Goal: Task Accomplishment & Management: Manage account settings

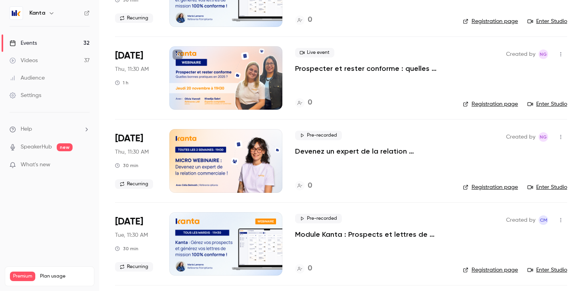
scroll to position [1104, 0]
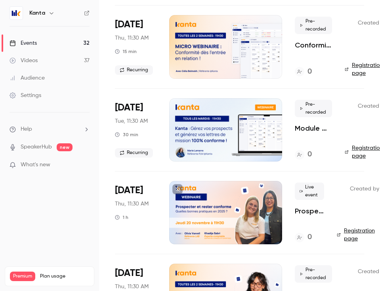
scroll to position [996, 0]
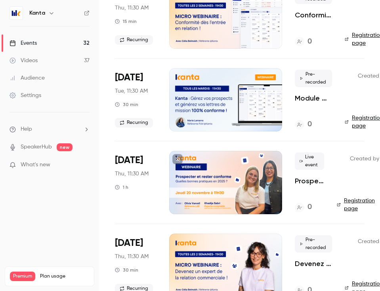
click at [235, 183] on div at bounding box center [225, 182] width 113 height 63
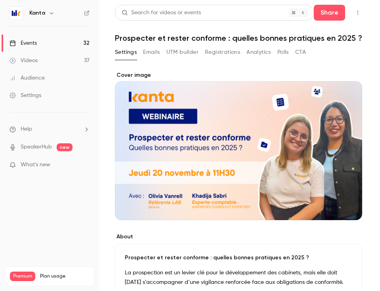
click at [312, 148] on div "Cover image" at bounding box center [238, 145] width 247 height 149
click at [0, 0] on input "Cover image" at bounding box center [0, 0] width 0 height 0
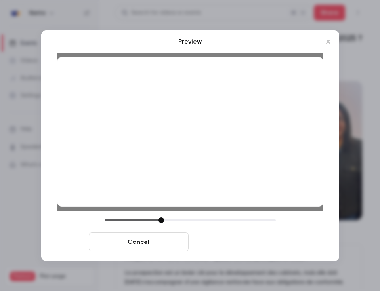
click at [265, 243] on button "Save cover" at bounding box center [242, 242] width 100 height 19
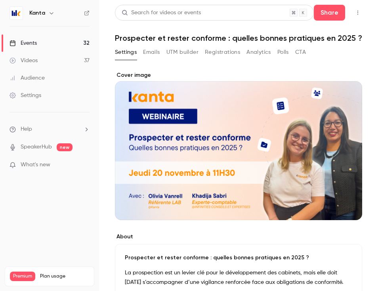
click at [53, 39] on link "Events 32" at bounding box center [49, 42] width 99 height 17
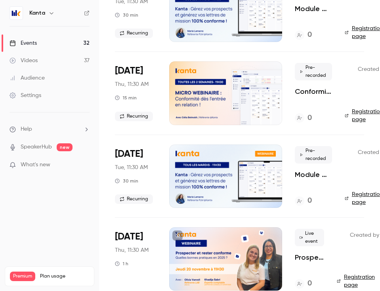
scroll to position [277, 0]
